Goal: Information Seeking & Learning: Check status

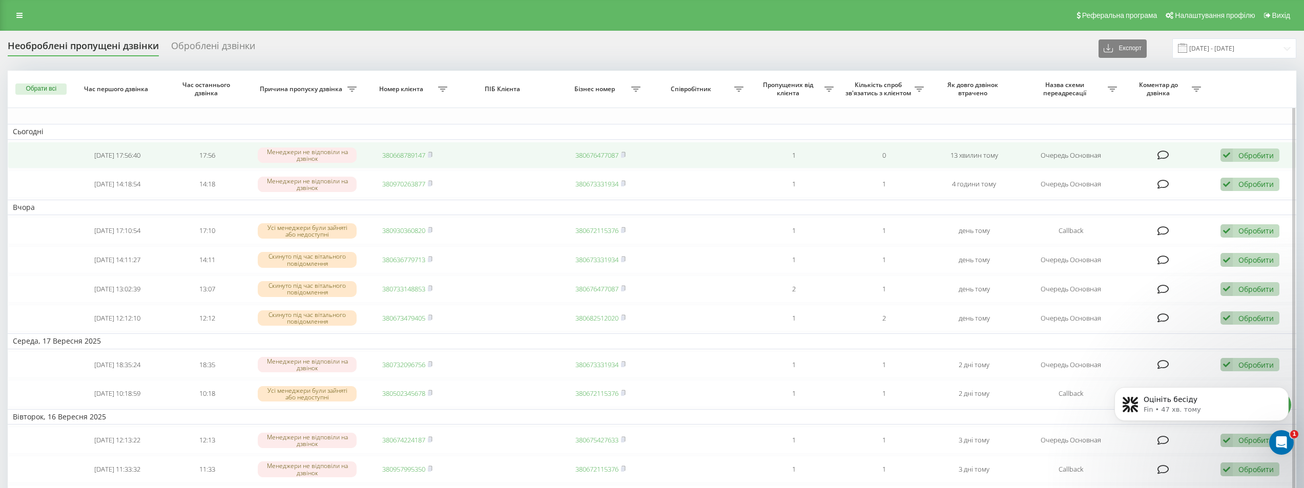
click at [409, 151] on link "380668789147" at bounding box center [403, 155] width 43 height 9
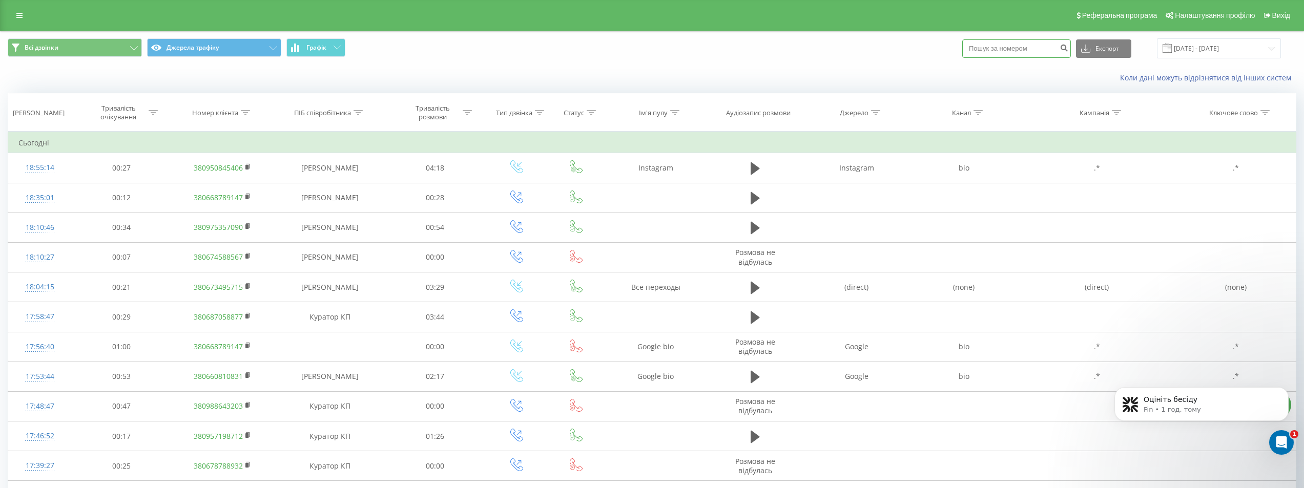
paste input "0931960544"
type input "0931960544"
click at [1068, 47] on icon "submit" at bounding box center [1064, 47] width 9 height 6
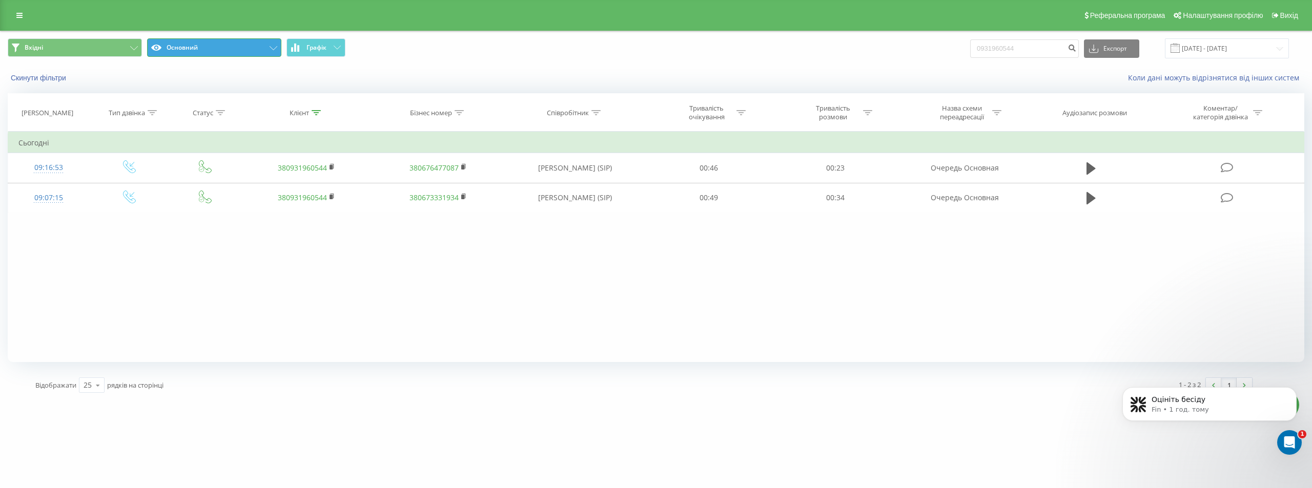
click at [241, 52] on button "Основний" at bounding box center [214, 47] width 134 height 18
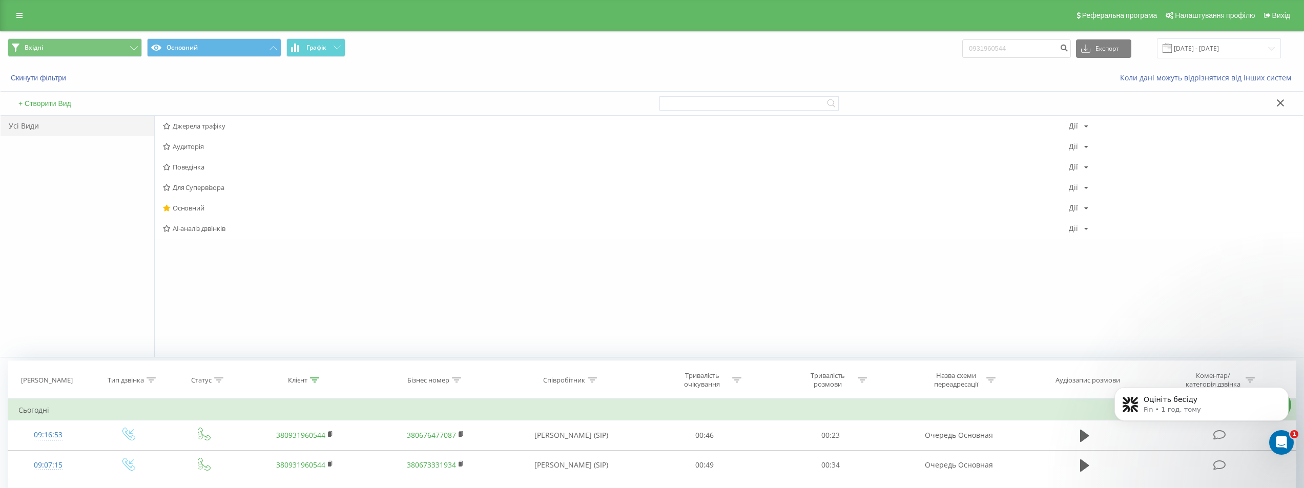
click at [219, 125] on span "Джерела трафіку" at bounding box center [616, 125] width 906 height 7
